Goal: Task Accomplishment & Management: Manage account settings

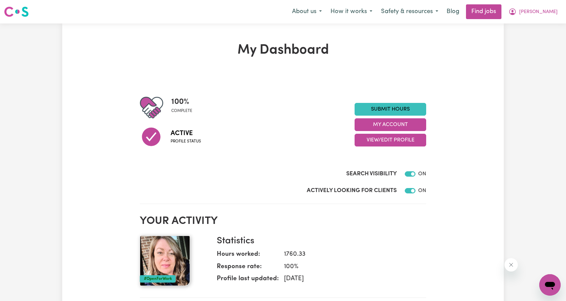
click at [540, 19] on div "About us How it works Safety & resources Blog Find jobs [PERSON_NAME]" at bounding box center [425, 11] width 274 height 15
click at [543, 15] on span "[PERSON_NAME]" at bounding box center [538, 11] width 38 height 7
click at [536, 23] on link "My Account" at bounding box center [535, 26] width 53 height 13
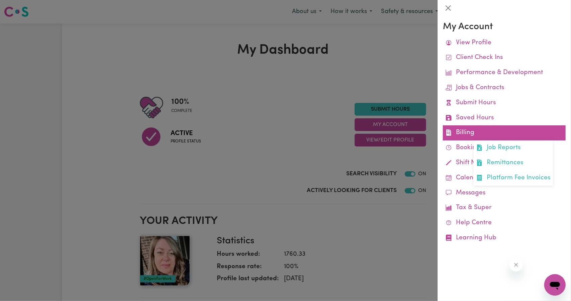
click at [462, 135] on link "Billing Job Reports Remittances Platform Fee Invoices" at bounding box center [504, 132] width 123 height 15
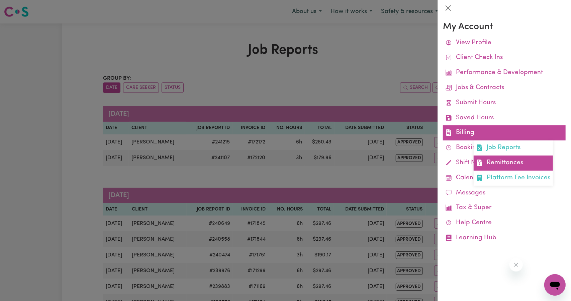
click at [502, 160] on link "Remittances" at bounding box center [513, 162] width 79 height 15
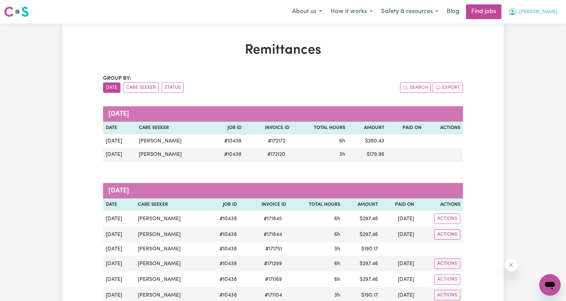
click at [550, 8] on span "[PERSON_NAME]" at bounding box center [538, 11] width 38 height 7
click at [521, 49] on link "Logout" at bounding box center [535, 51] width 53 height 13
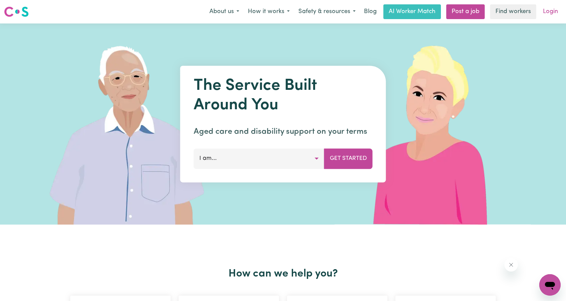
click at [549, 10] on link "Login" at bounding box center [550, 11] width 23 height 15
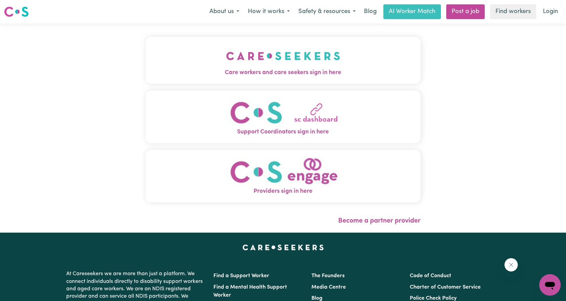
click at [254, 49] on img "Care workers and care seekers sign in here" at bounding box center [283, 56] width 114 height 25
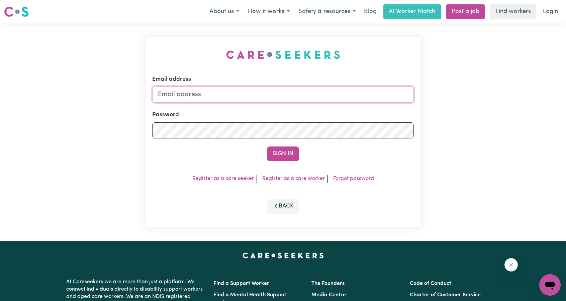
click at [267, 97] on input "Email address" at bounding box center [283, 94] width 262 height 16
drag, startPoint x: 193, startPoint y: 96, endPoint x: 299, endPoint y: 105, distance: 105.8
click at [299, 105] on form "Email address [EMAIL_ADDRESS][PERSON_NAME][DOMAIN_NAME] Password Sign In" at bounding box center [283, 118] width 262 height 86
type input "[EMAIL_ADDRESS][DOMAIN_NAME]"
click at [278, 159] on button "Sign In" at bounding box center [283, 153] width 32 height 15
